Goal: Book appointment/travel/reservation

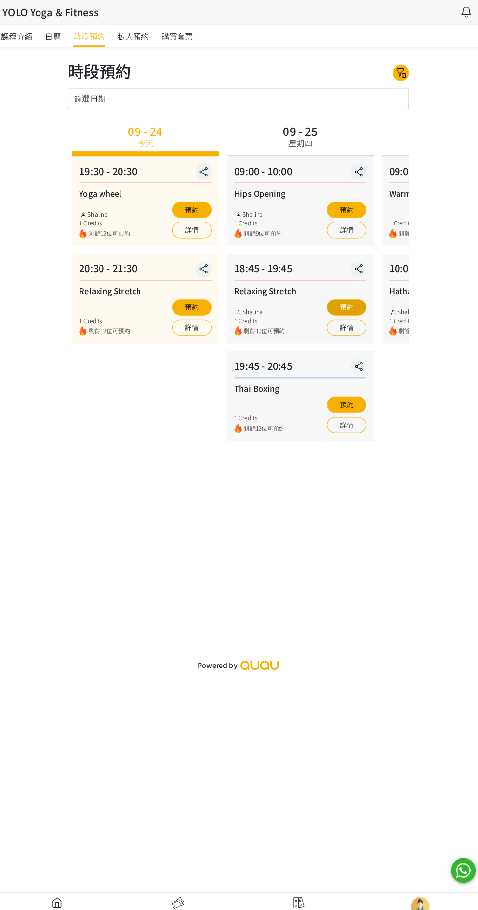
click at [362, 295] on button "預約" at bounding box center [345, 303] width 39 height 16
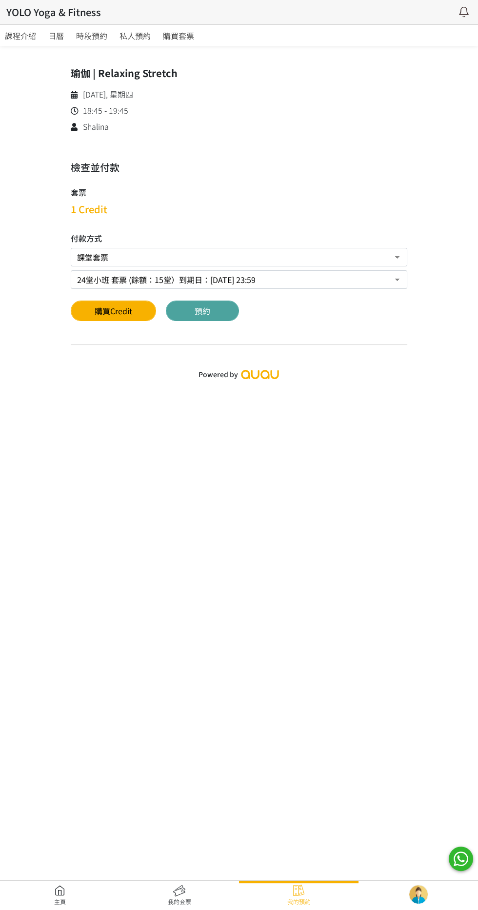
click at [220, 320] on button "預約" at bounding box center [202, 310] width 73 height 20
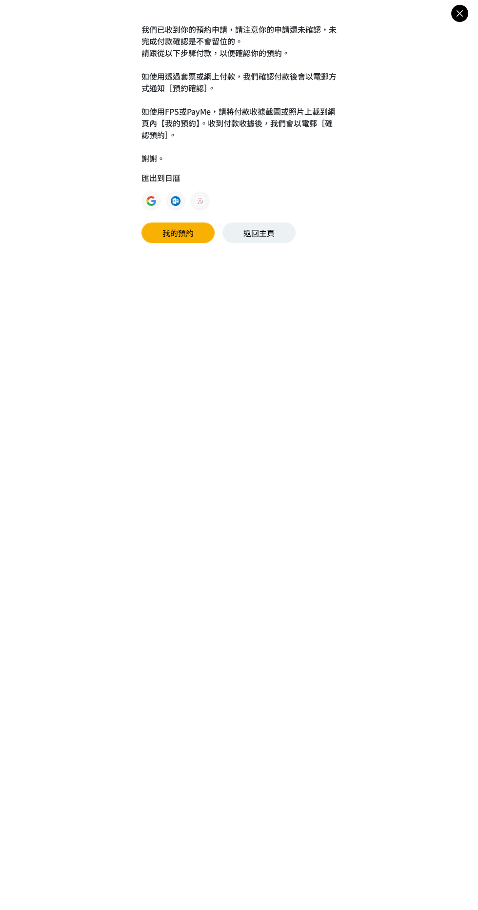
click at [458, 16] on icon at bounding box center [459, 13] width 17 height 12
